Goal: Task Accomplishment & Management: Manage account settings

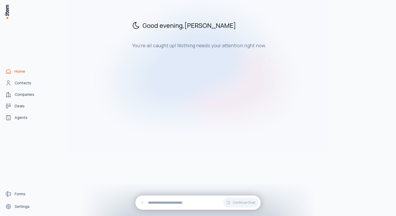
click at [27, 76] on div "Home Contacts Companies Deals Agents" at bounding box center [23, 94] width 46 height 189
click at [27, 86] on link "Contacts" at bounding box center [23, 83] width 40 height 10
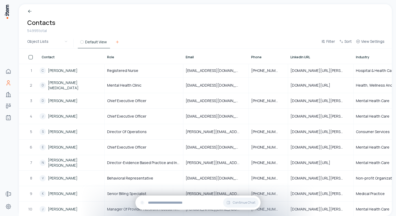
click at [118, 42] on icon at bounding box center [117, 42] width 4 height 4
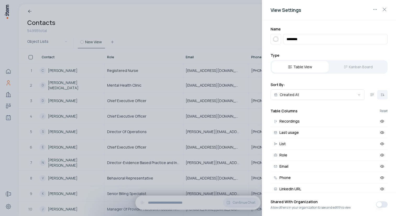
click at [173, 29] on div at bounding box center [198, 108] width 396 height 216
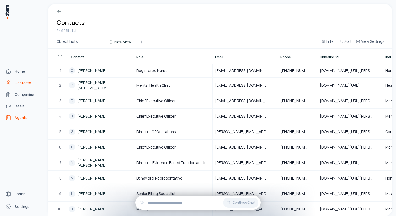
click at [23, 120] on span "Agents" at bounding box center [21, 117] width 13 height 5
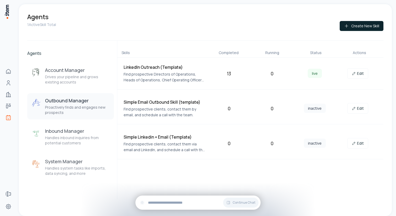
click at [97, 104] on div "Outbound Manager Proactively finds and engages new prospects" at bounding box center [77, 106] width 65 height 18
click at [173, 79] on p "Find prospective Directors of Operations, Heads of Operations, Chief Operating …" at bounding box center [165, 77] width 82 height 12
click at [227, 62] on div "LinkedIn Outreach (Template) Find prospective Directors of Operations, Heads of…" at bounding box center [250, 74] width 266 height 32
click at [363, 74] on link "Edit" at bounding box center [358, 73] width 21 height 10
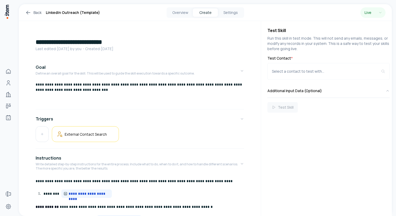
click at [31, 13] on icon at bounding box center [28, 12] width 6 height 6
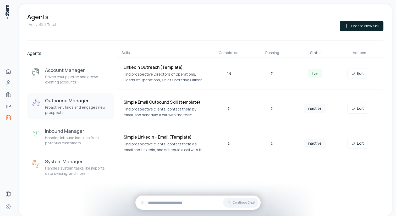
click at [144, 75] on p "Find prospective Directors of Operations, Heads of Operations, Chief Operating …" at bounding box center [165, 77] width 82 height 12
click at [356, 75] on icon at bounding box center [354, 73] width 4 height 4
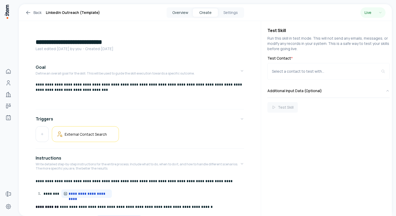
click at [176, 15] on button "Overview" at bounding box center [180, 12] width 25 height 8
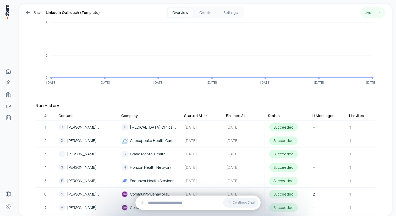
scroll to position [73, 0]
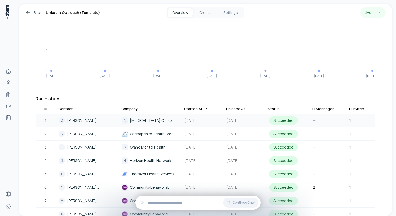
click at [277, 116] on div "Succeeded" at bounding box center [284, 120] width 29 height 8
click at [355, 115] on td "1" at bounding box center [364, 120] width 37 height 13
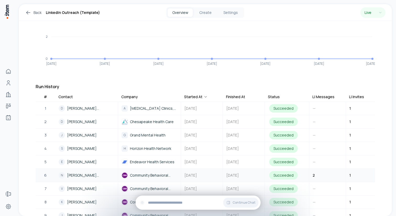
click at [151, 172] on span "Community Behavioral Health" at bounding box center [153, 175] width 47 height 6
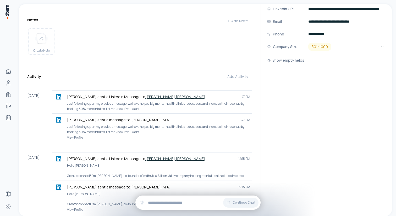
scroll to position [111, 0]
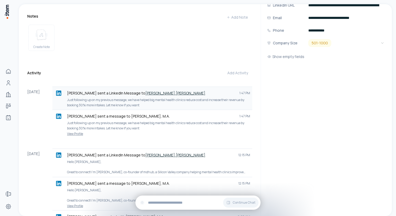
click at [85, 97] on p "Just following up on my previous message, we have helped big mental health clin…" at bounding box center [158, 102] width 183 height 10
click at [215, 97] on p "Just following up on my previous message, we have helped big mental health clin…" at bounding box center [158, 102] width 183 height 10
click at [146, 90] on link "[PERSON_NAME] [PERSON_NAME]" at bounding box center [176, 92] width 60 height 5
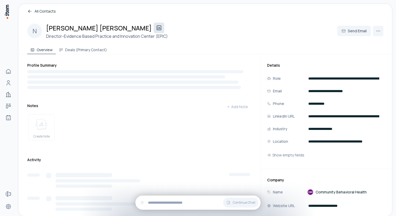
click at [156, 28] on icon at bounding box center [159, 28] width 6 height 6
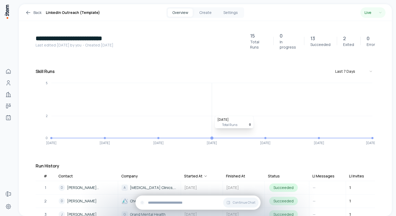
scroll to position [5, 0]
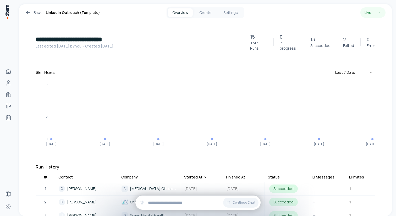
click at [313, 38] on p "13" at bounding box center [313, 39] width 5 height 7
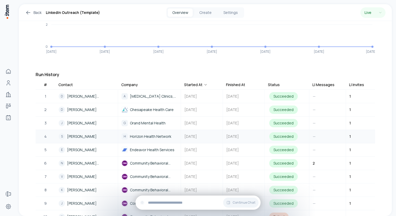
scroll to position [79, 0]
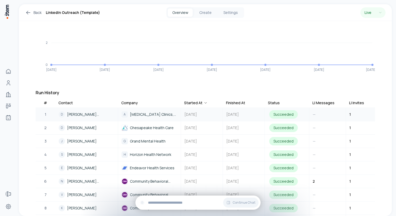
click at [74, 111] on span "[PERSON_NAME][MEDICAL_DATA]" at bounding box center [90, 114] width 47 height 6
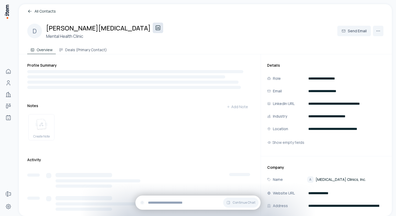
click at [155, 28] on icon at bounding box center [158, 28] width 6 height 6
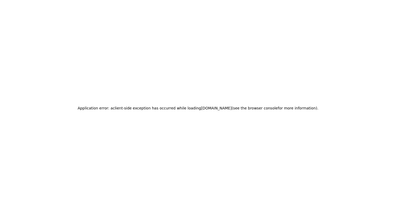
click at [45, 45] on div "Application error: a client -side exception has occurred while loading app.usei…" at bounding box center [198, 108] width 396 height 216
drag, startPoint x: 97, startPoint y: 107, endPoint x: 154, endPoint y: 125, distance: 59.6
click at [154, 125] on div "Application error: a client -side exception has occurred while loading app.usei…" at bounding box center [198, 108] width 396 height 216
drag, startPoint x: 154, startPoint y: 125, endPoint x: 136, endPoint y: 89, distance: 40.6
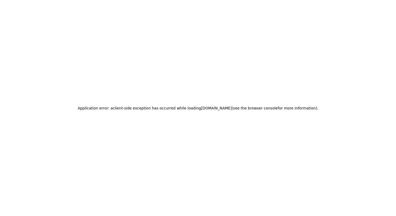
click at [136, 89] on div "Application error: a client -side exception has occurred while loading app.usei…" at bounding box center [198, 108] width 396 height 216
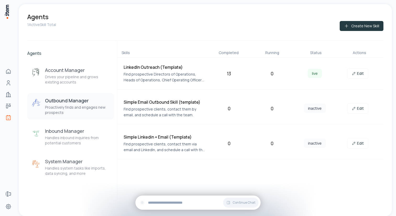
click at [277, 26] on button "Create New Skill" at bounding box center [362, 26] width 44 height 10
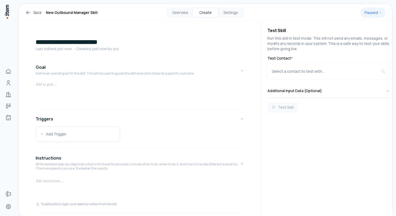
click at [26, 14] on icon at bounding box center [28, 12] width 6 height 6
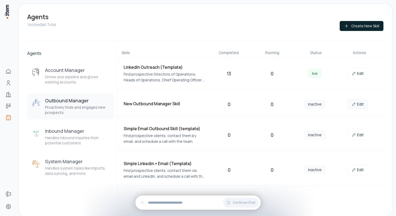
click at [277, 104] on icon at bounding box center [354, 104] width 4 height 4
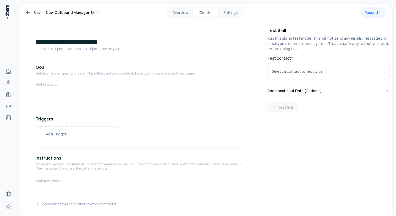
click at [31, 13] on icon at bounding box center [28, 12] width 6 height 6
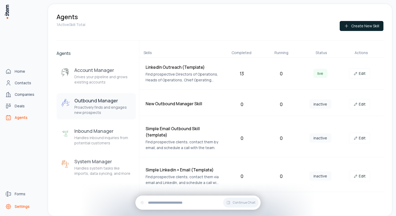
click at [25, 204] on span "Settings" at bounding box center [22, 206] width 15 height 5
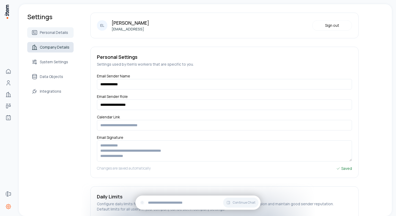
click at [57, 49] on span "Company Details" at bounding box center [55, 47] width 30 height 5
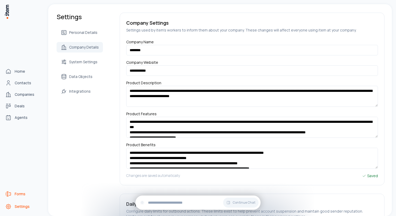
click at [22, 193] on span "Forms" at bounding box center [20, 193] width 11 height 5
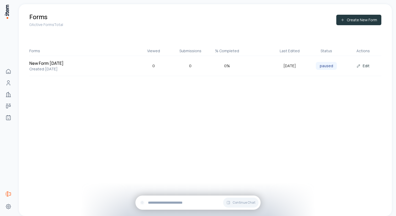
click at [277, 21] on button "Create New Form" at bounding box center [359, 20] width 45 height 10
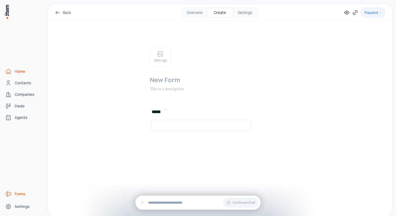
click at [19, 72] on span "Home" at bounding box center [20, 71] width 10 height 5
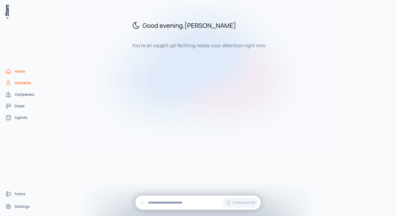
click at [21, 84] on span "Contacts" at bounding box center [23, 82] width 17 height 5
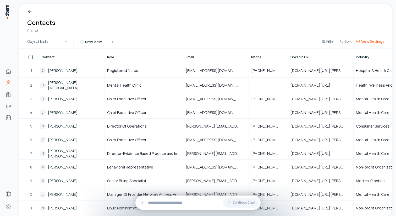
click at [277, 43] on span "View Settings" at bounding box center [373, 41] width 23 height 5
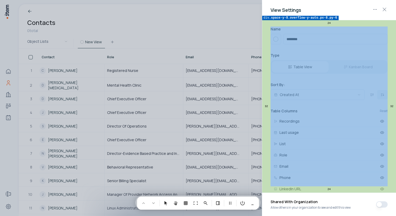
click at [266, 47] on div at bounding box center [198, 108] width 396 height 216
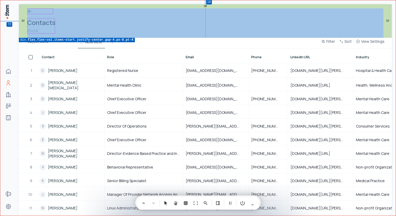
click at [277, 25] on div at bounding box center [198, 108] width 396 height 216
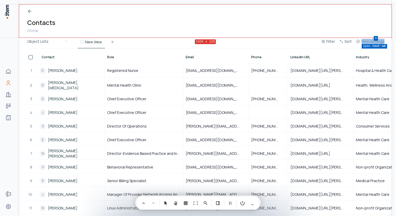
click at [277, 43] on div at bounding box center [198, 108] width 396 height 216
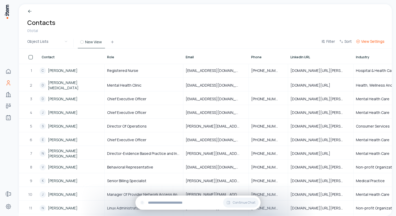
click at [277, 44] on span "View Settings" at bounding box center [373, 41] width 23 height 5
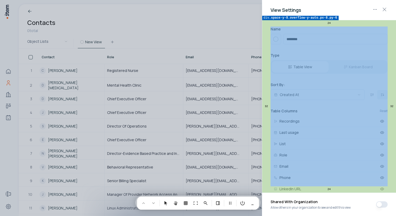
click at [268, 38] on div at bounding box center [198, 108] width 396 height 216
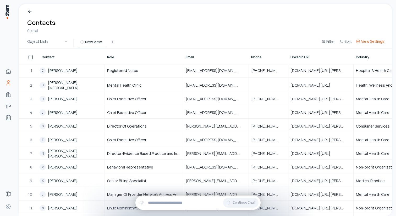
click at [277, 42] on span "View Settings" at bounding box center [373, 41] width 23 height 5
